Goal: Check status

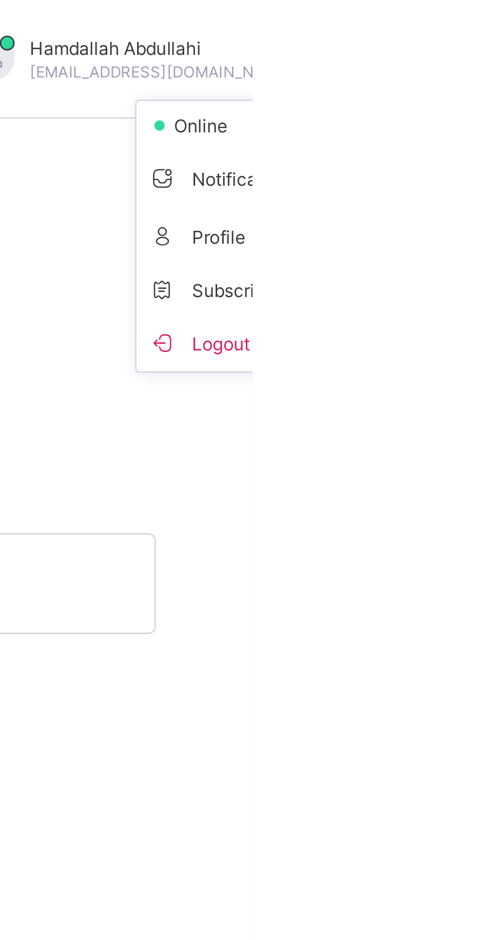
click at [491, 232] on div "General Sessions & Terms School Information Class Levels Class Arms School Cale…" at bounding box center [313, 402] width 380 height 703
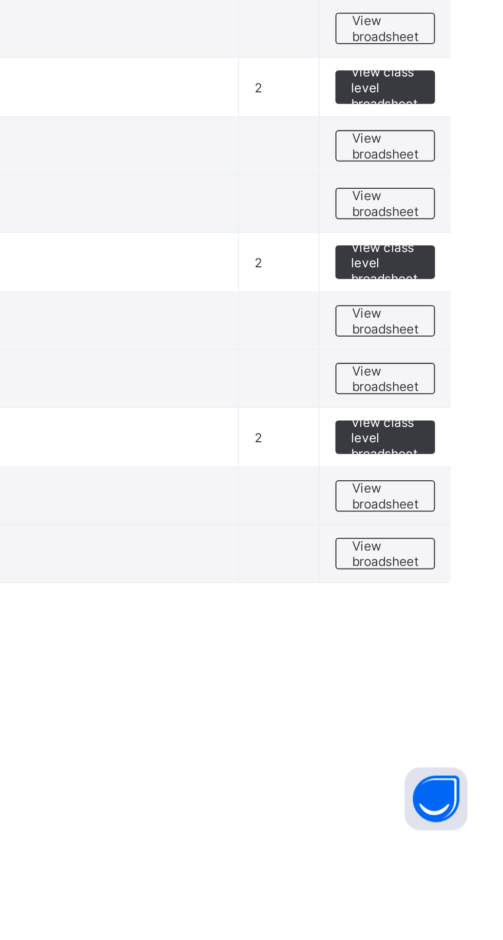
click at [446, 683] on span "View broadsheet" at bounding box center [452, 685] width 32 height 15
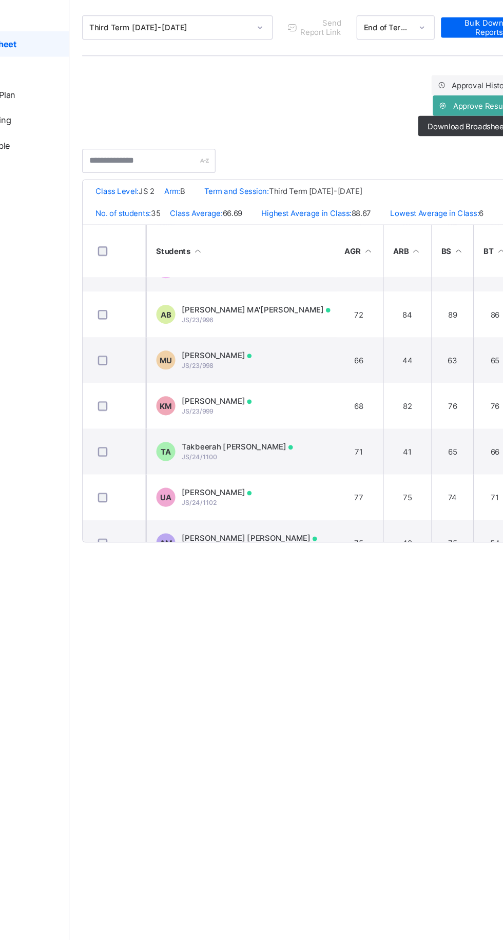
scroll to position [920, 1]
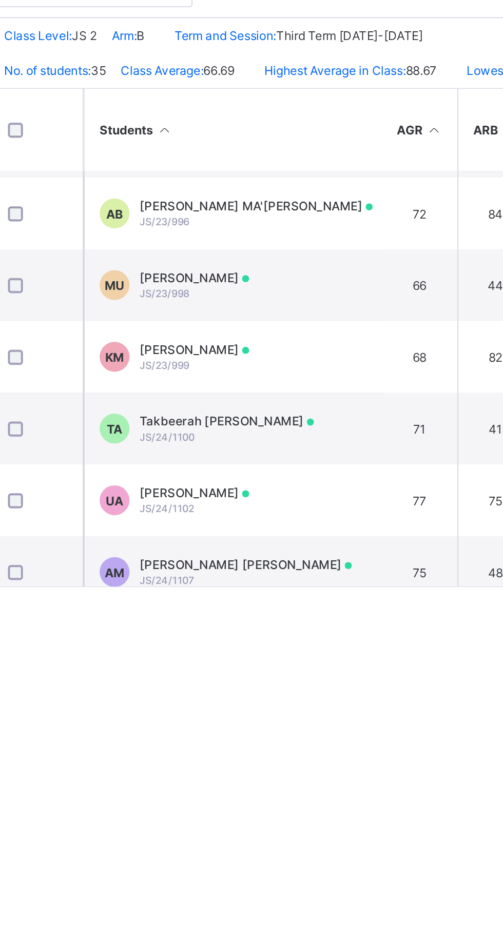
click at [269, 480] on span "Takbeerah [PERSON_NAME]" at bounding box center [259, 482] width 90 height 8
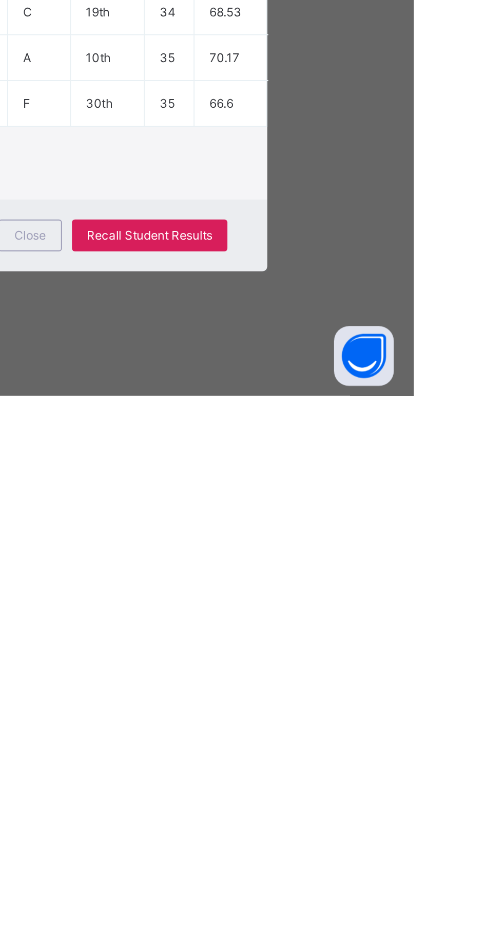
click at [322, 866] on div "Close" at bounding box center [305, 858] width 33 height 16
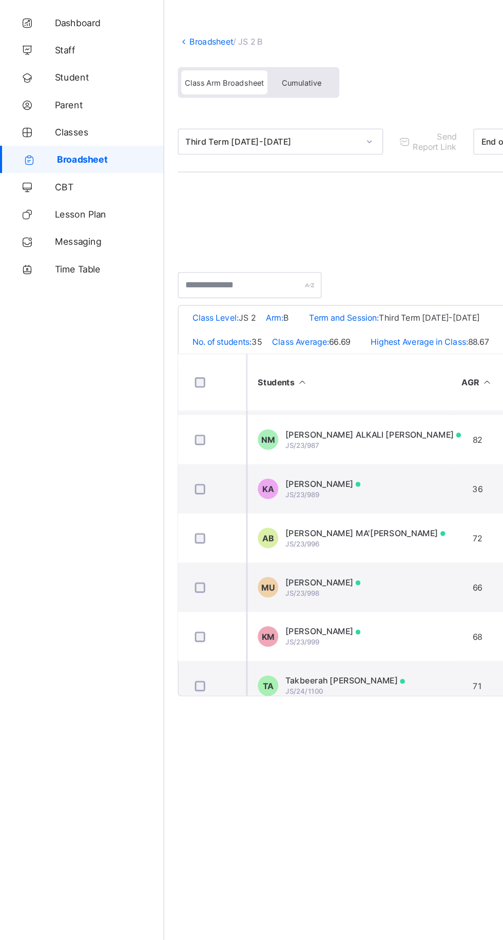
scroll to position [847, 1]
click at [275, 446] on div "AISHA MA'AJI BUHARI JS/23/996" at bounding box center [274, 447] width 120 height 15
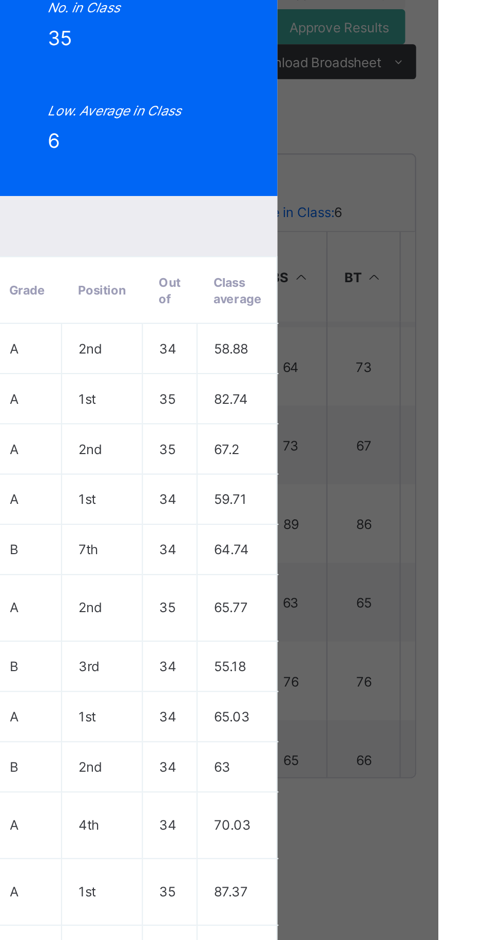
click at [432, 106] on span "View Reportsheet" at bounding box center [409, 98] width 45 height 15
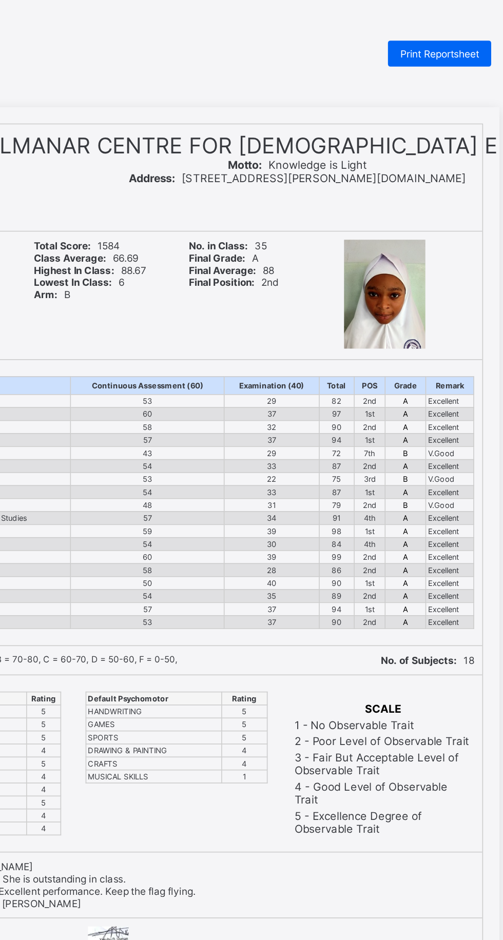
click at [404, 34] on span "Print Reportsheet" at bounding box center [418, 34] width 50 height 8
